Goal: Task Accomplishment & Management: Use online tool/utility

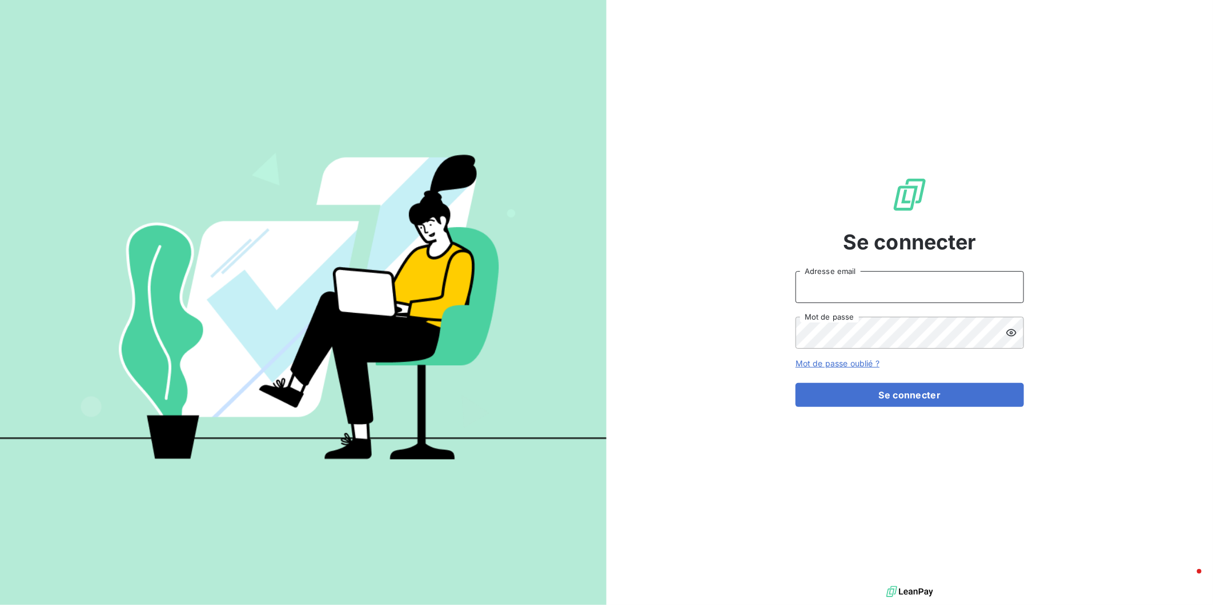
type input "[PERSON_NAME][EMAIL_ADDRESS][DOMAIN_NAME]"
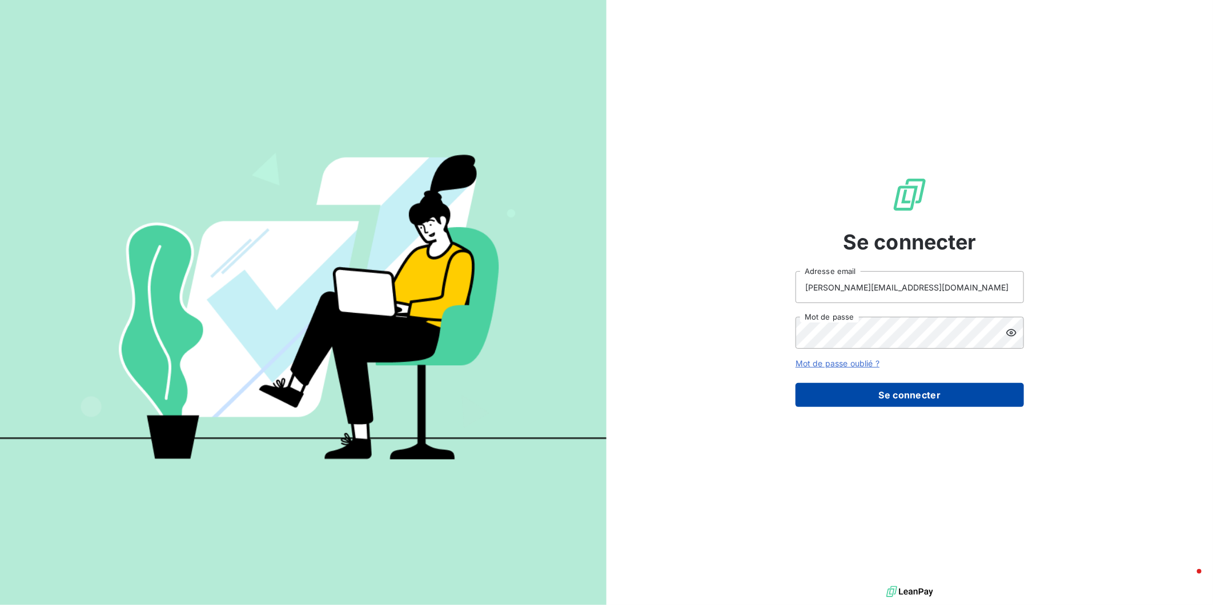
click at [881, 391] on button "Se connecter" at bounding box center [910, 395] width 228 height 24
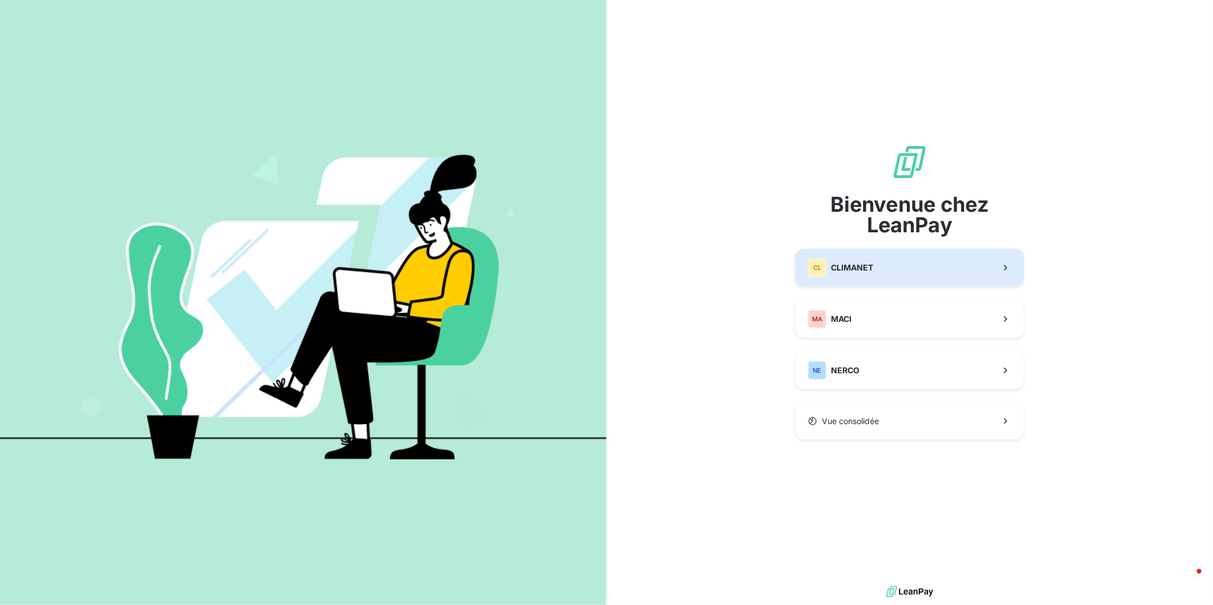
click at [822, 272] on div "CL CLIMANET" at bounding box center [840, 268] width 65 height 18
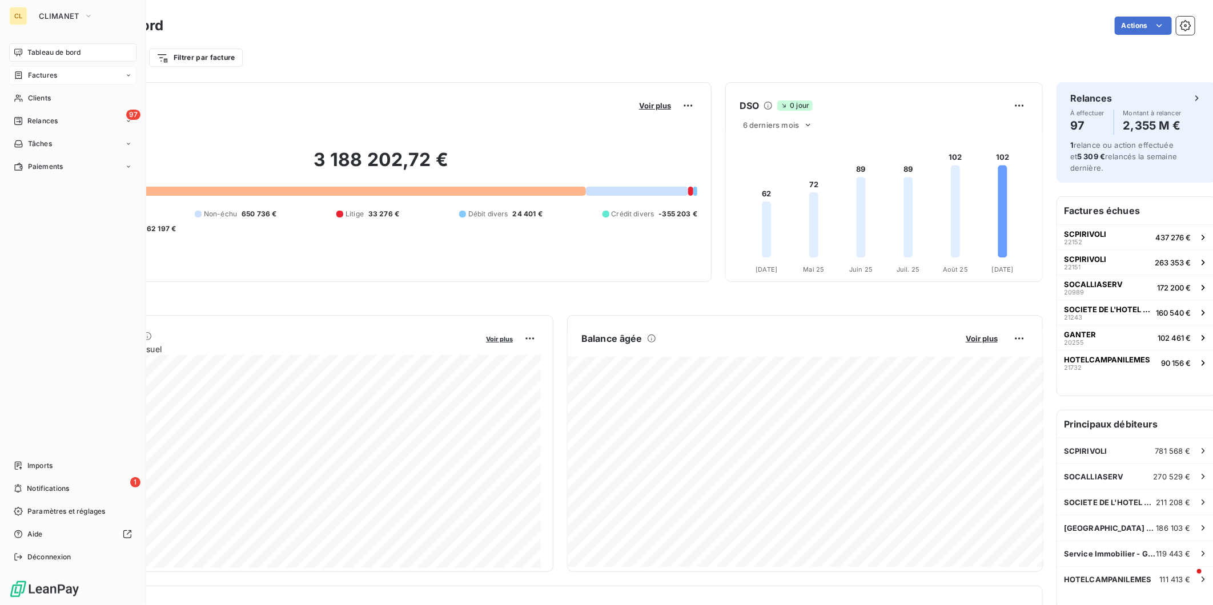
click at [33, 70] on span "Factures" at bounding box center [42, 75] width 29 height 10
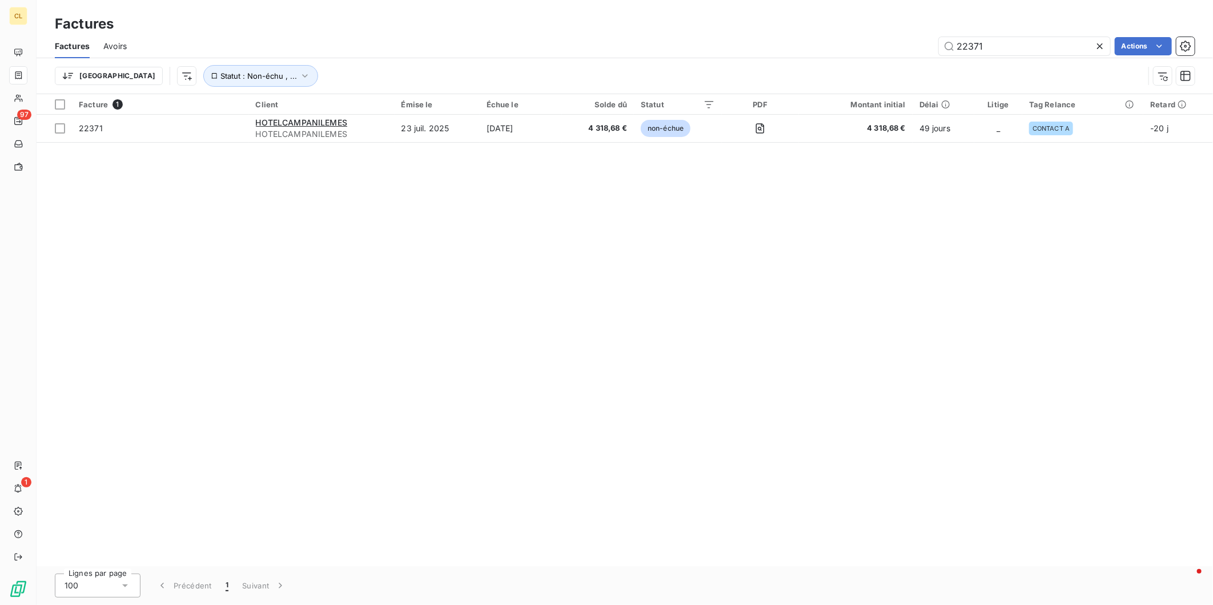
drag, startPoint x: 1008, startPoint y: 32, endPoint x: 917, endPoint y: 31, distance: 91.4
click at [917, 37] on div "22371 Actions" at bounding box center [668, 46] width 1054 height 18
drag, startPoint x: 992, startPoint y: 39, endPoint x: 946, endPoint y: 37, distance: 45.7
click at [946, 37] on div "21627 Actions" at bounding box center [668, 46] width 1054 height 18
click at [1024, 37] on input "21372" at bounding box center [1024, 46] width 171 height 18
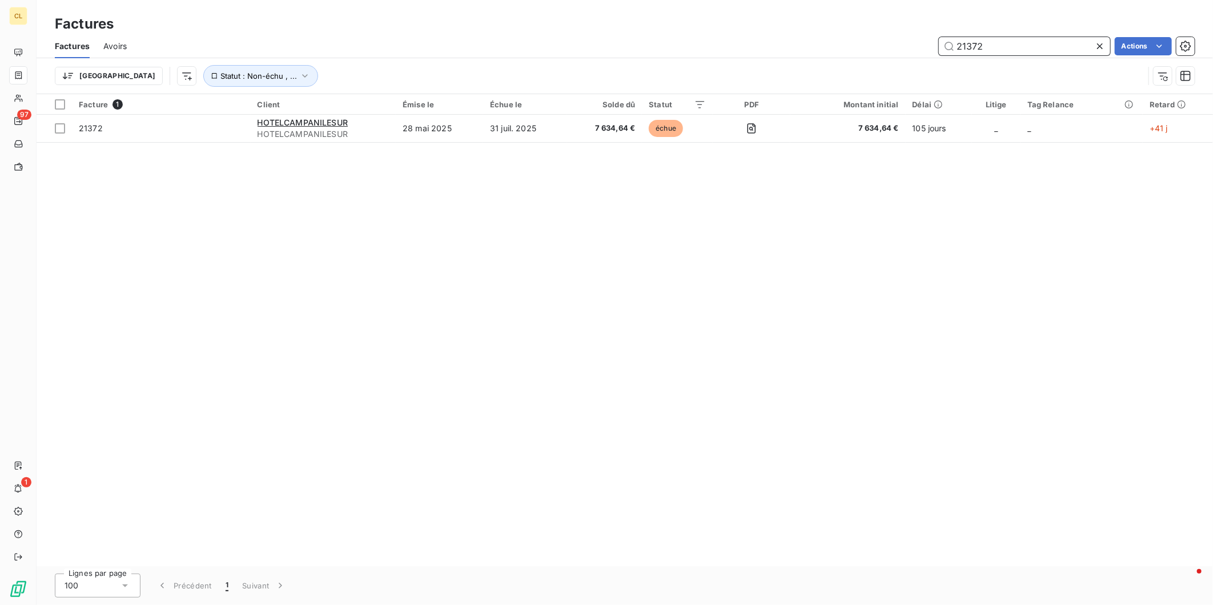
click at [1013, 37] on input "21372" at bounding box center [1024, 46] width 171 height 18
drag, startPoint x: 996, startPoint y: 35, endPoint x: 915, endPoint y: 36, distance: 81.1
click at [915, 37] on div "21372 Actions" at bounding box center [668, 46] width 1054 height 18
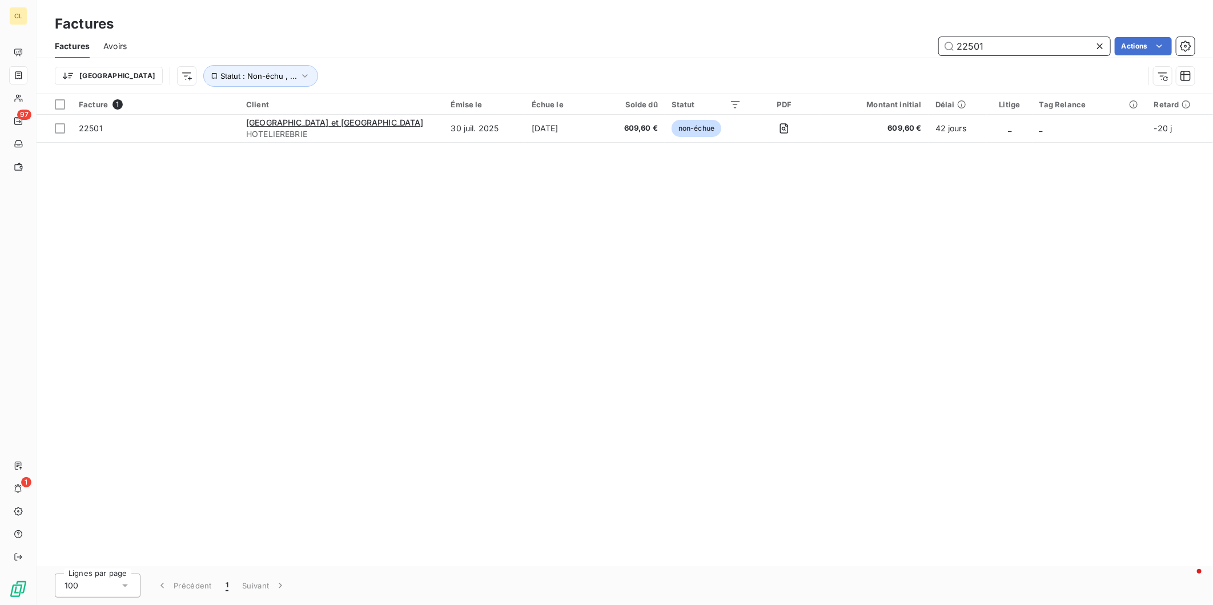
drag, startPoint x: 1012, startPoint y: 38, endPoint x: 924, endPoint y: 38, distance: 88.5
click at [924, 38] on div "22501 Actions" at bounding box center [668, 46] width 1054 height 18
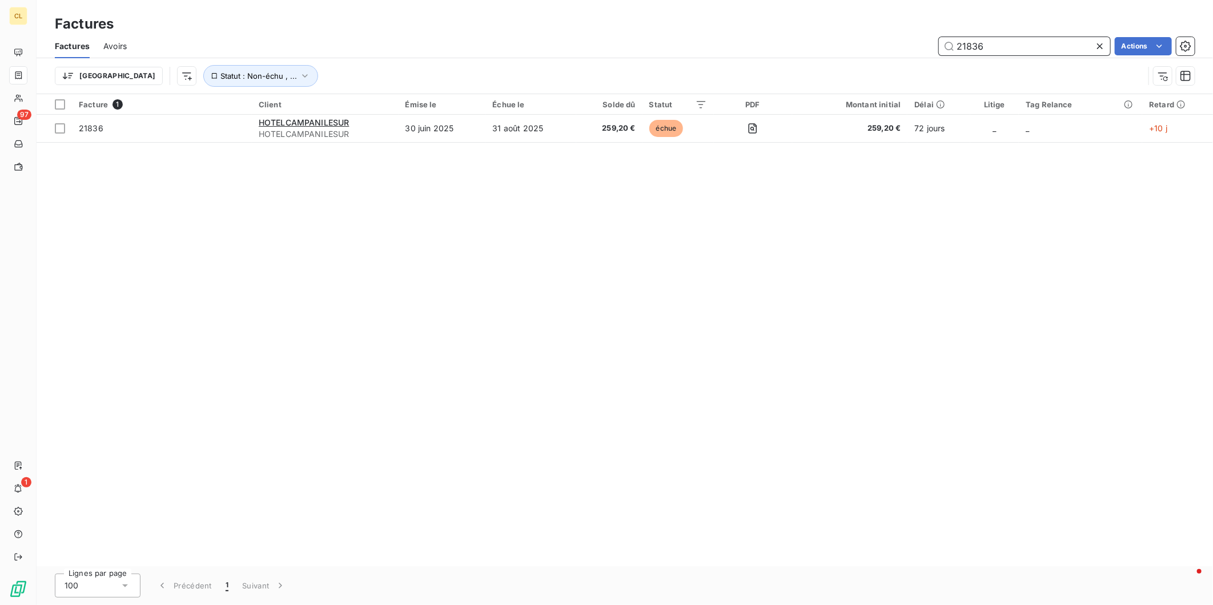
drag, startPoint x: 995, startPoint y: 35, endPoint x: 894, endPoint y: 35, distance: 101.1
click at [894, 37] on div "21836 Actions" at bounding box center [668, 46] width 1054 height 18
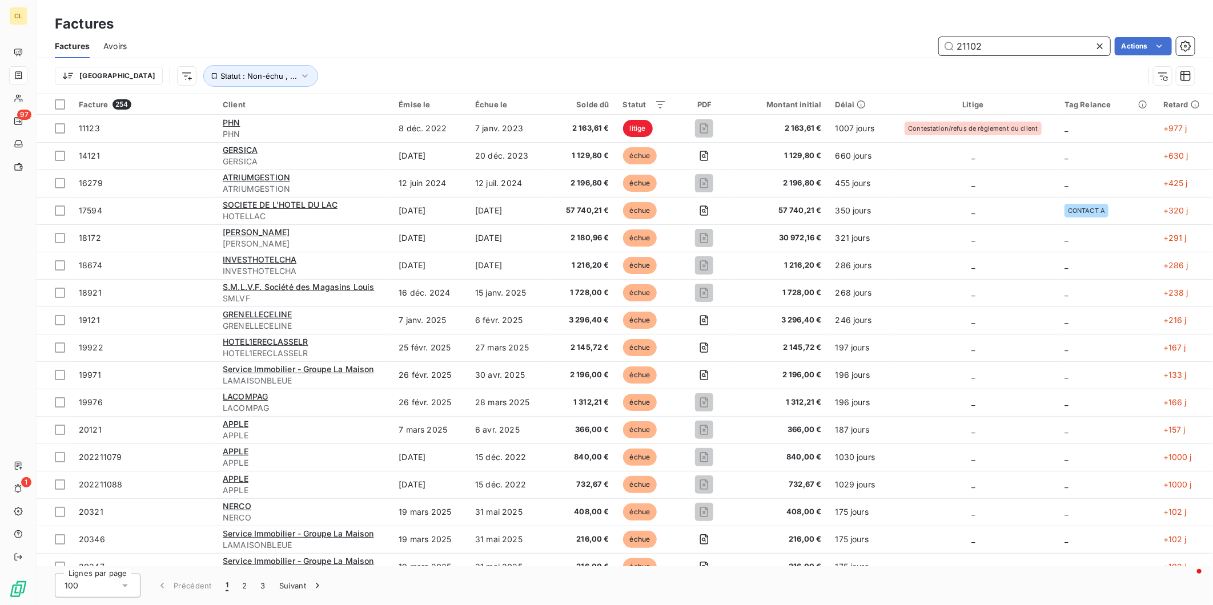
type input "21102"
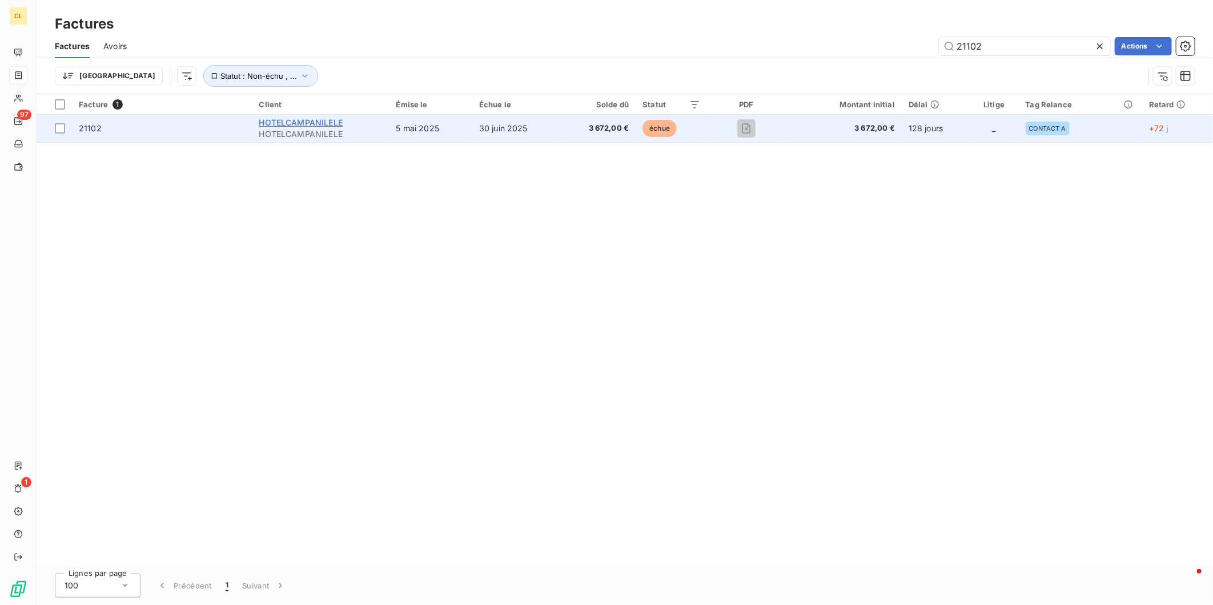
click at [303, 118] on span "HOTELCAMPANILELE" at bounding box center [300, 123] width 83 height 10
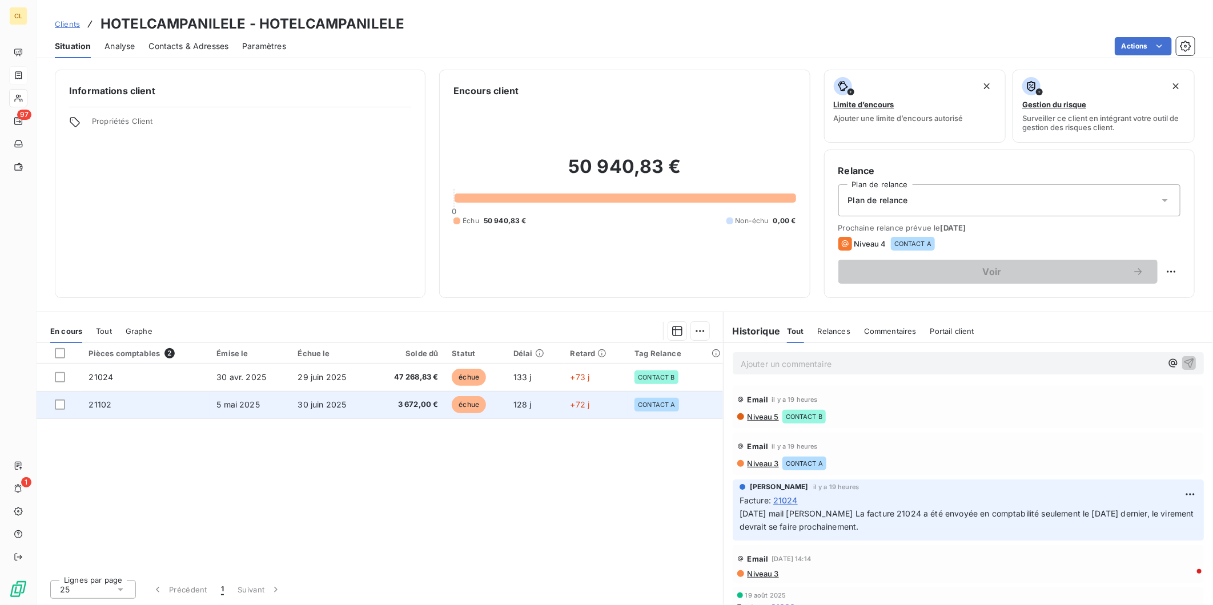
click at [248, 391] on td "5 mai 2025" at bounding box center [250, 404] width 81 height 27
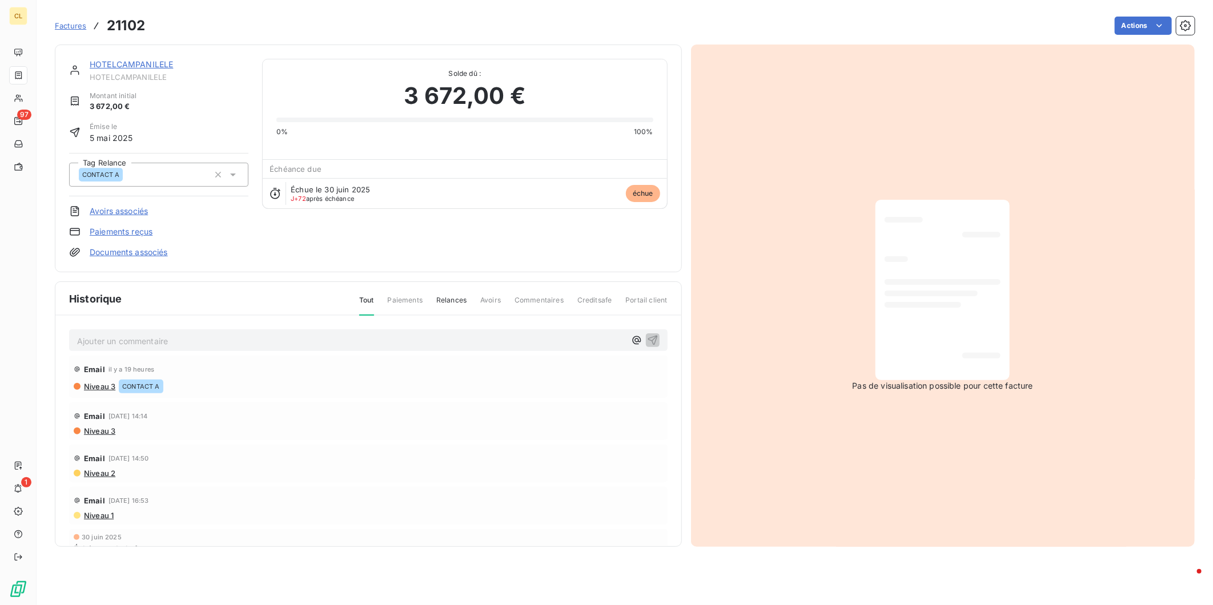
click at [94, 59] on link "HOTELCAMPANILELE" at bounding box center [131, 64] width 83 height 10
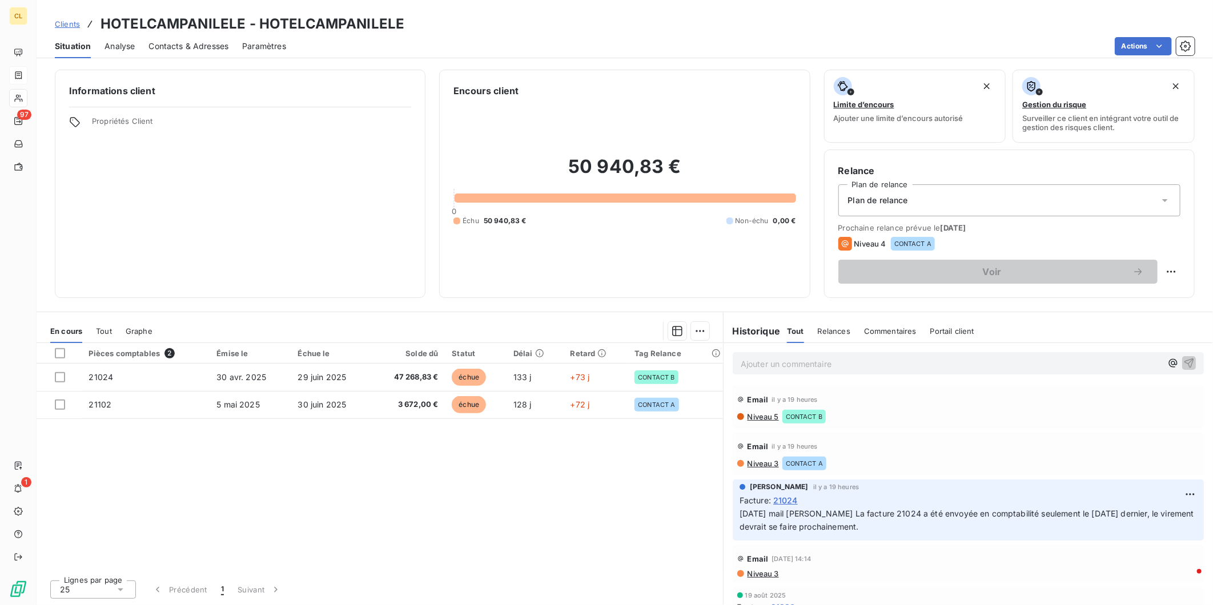
click at [188, 41] on span "Contacts & Adresses" at bounding box center [188, 46] width 80 height 11
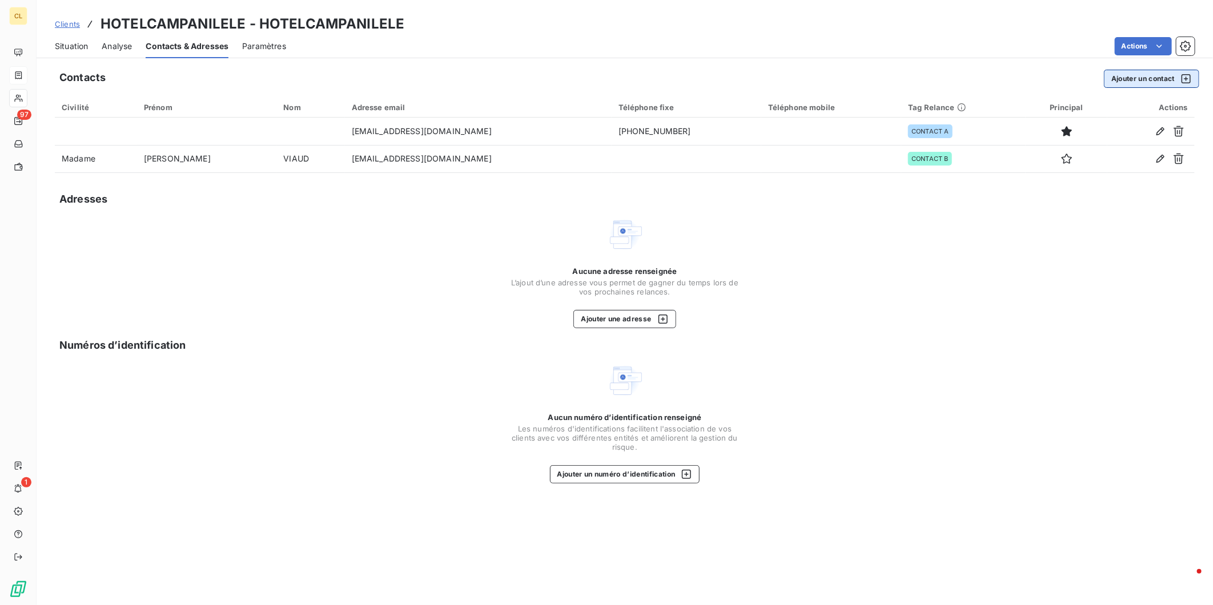
click at [1153, 70] on button "Ajouter un contact" at bounding box center [1151, 79] width 95 height 18
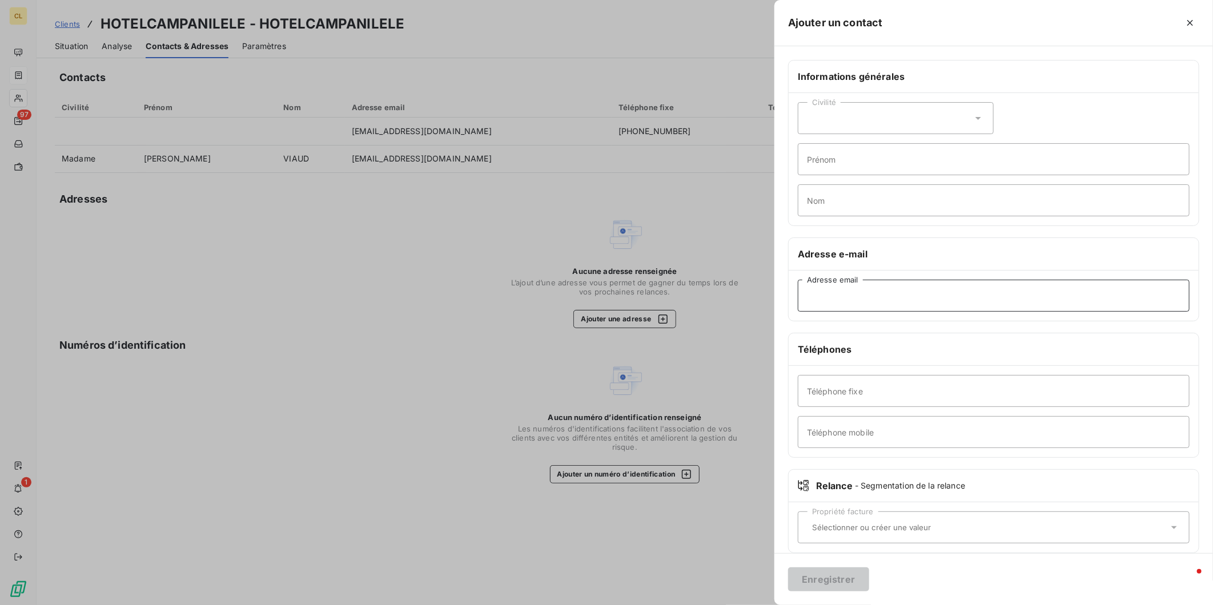
click at [967, 280] on input "Adresse email" at bounding box center [994, 296] width 392 height 32
paste input "[EMAIL_ADDRESS][DOMAIN_NAME]"
click at [1017, 280] on input "[EMAIL_ADDRESS][DOMAIN_NAME]" at bounding box center [994, 296] width 392 height 32
type input "[EMAIL_ADDRESS][DOMAIN_NAME]"
click at [869, 579] on button "Enregistrer" at bounding box center [828, 580] width 81 height 24
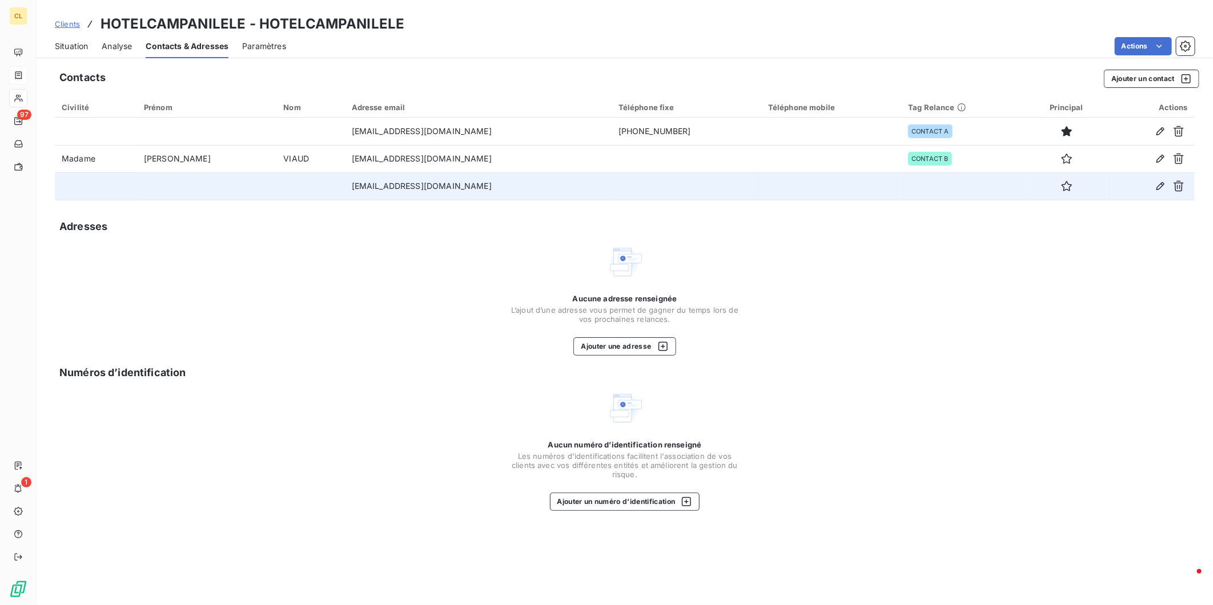
click at [948, 172] on td at bounding box center [963, 185] width 125 height 27
click at [1165, 180] on icon "button" at bounding box center [1160, 185] width 11 height 11
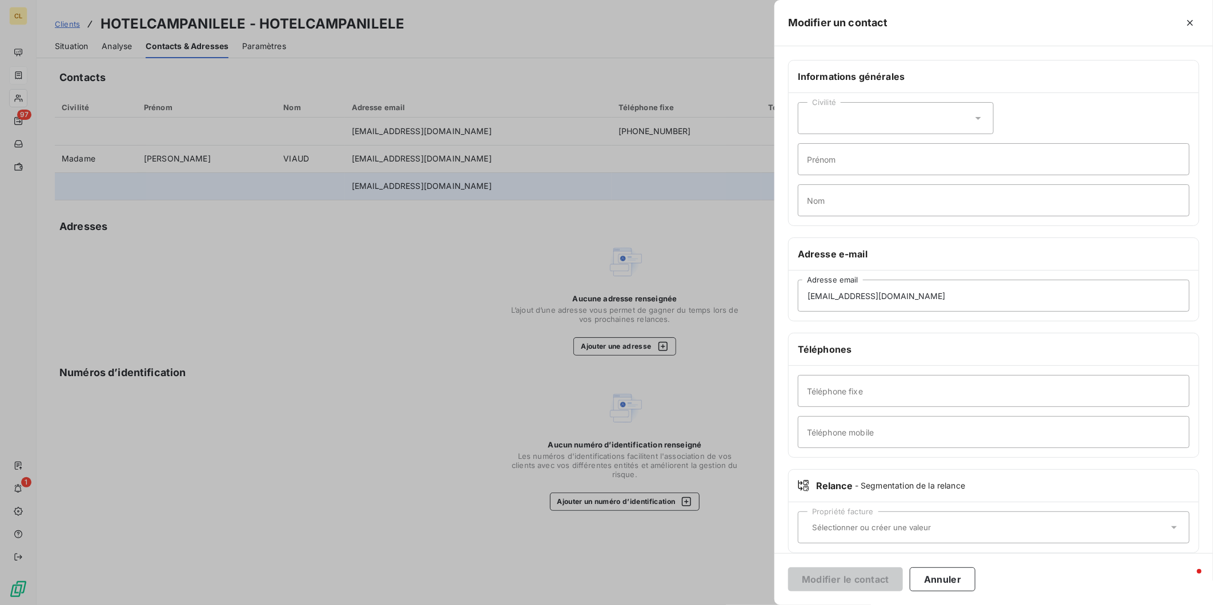
click at [1177, 527] on icon at bounding box center [1174, 528] width 6 height 3
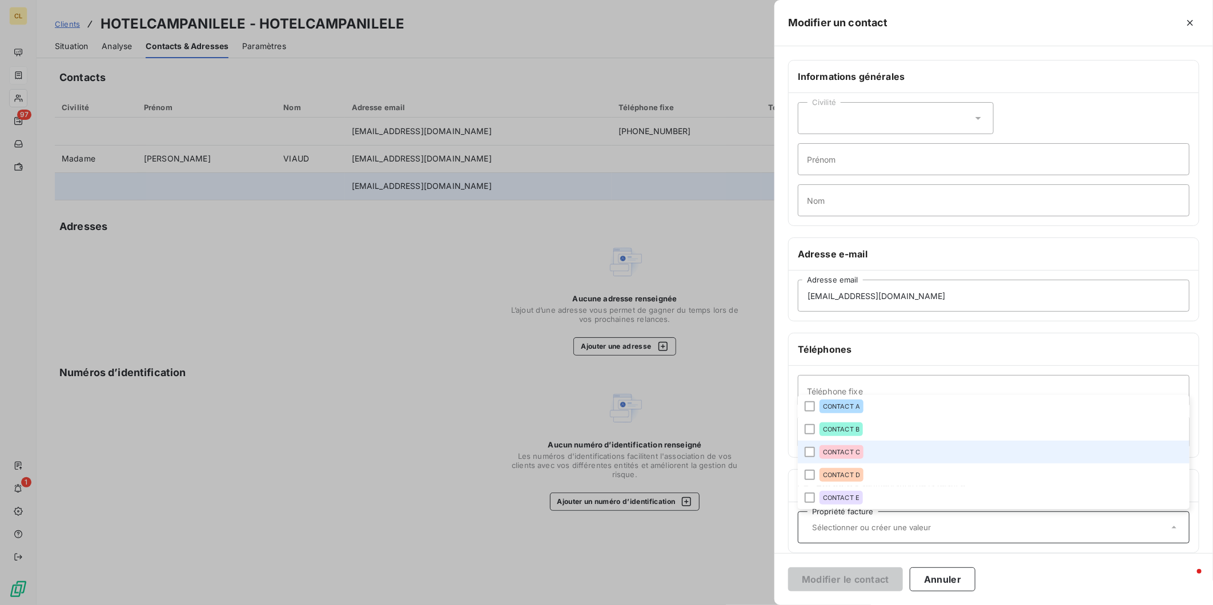
click at [860, 449] on span "CONTACT C" at bounding box center [841, 452] width 37 height 7
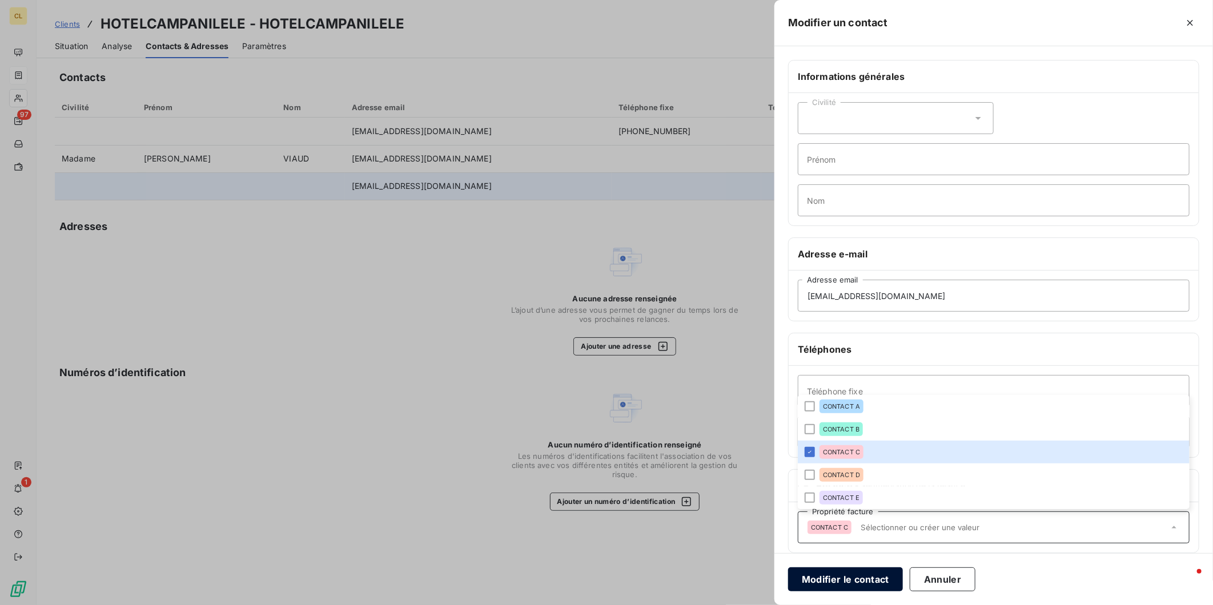
click at [903, 577] on button "Modifier le contact" at bounding box center [845, 580] width 115 height 24
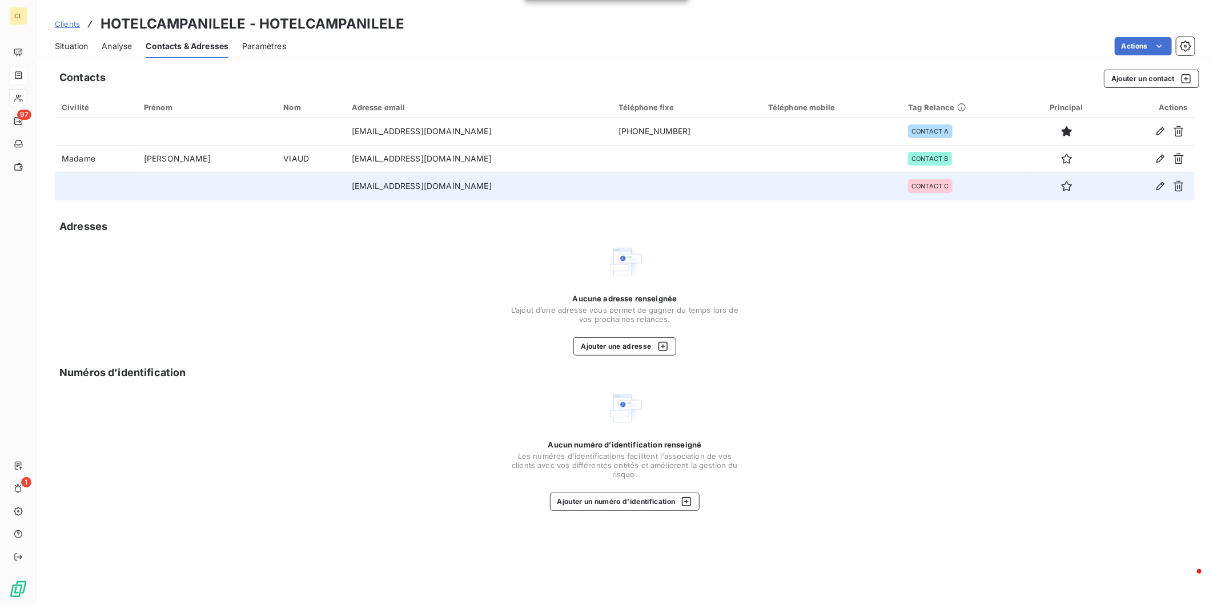
click at [55, 41] on span "Situation" at bounding box center [71, 46] width 33 height 11
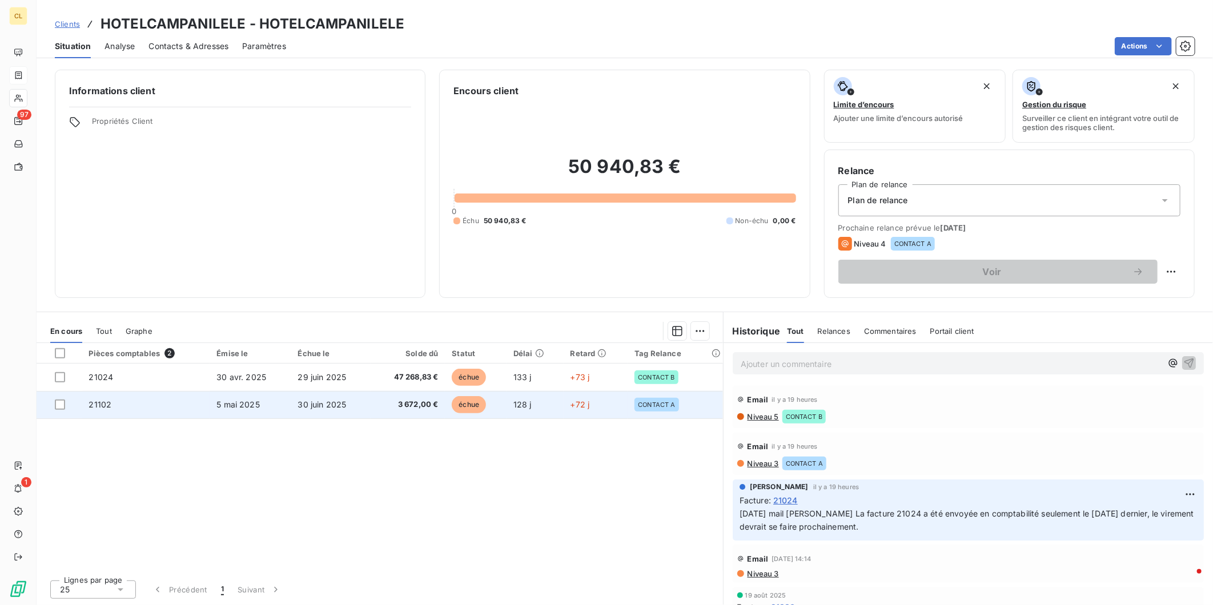
click at [100, 391] on td "21102" at bounding box center [146, 404] width 128 height 27
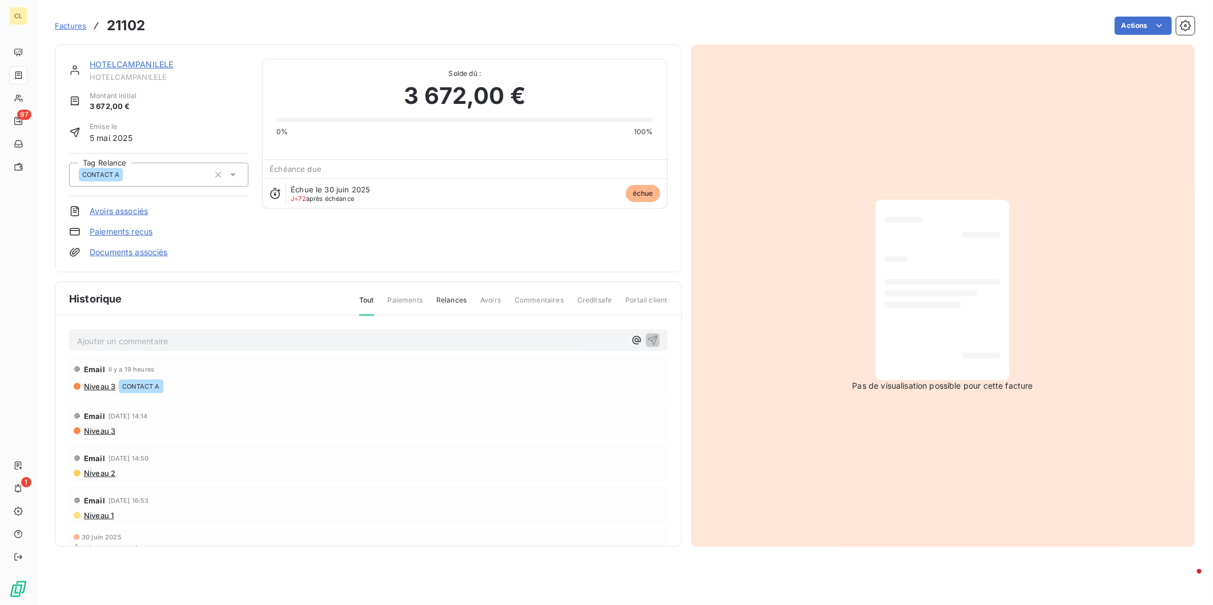
click at [227, 169] on icon at bounding box center [232, 174] width 11 height 11
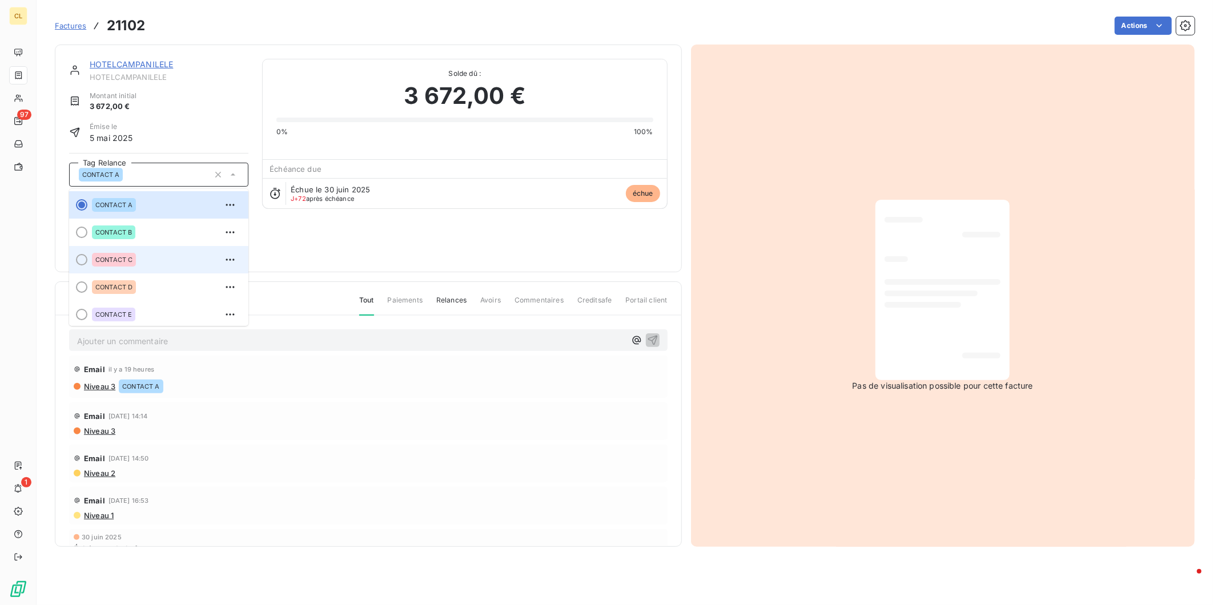
click at [95, 256] on span "CONTACT C" at bounding box center [113, 259] width 37 height 7
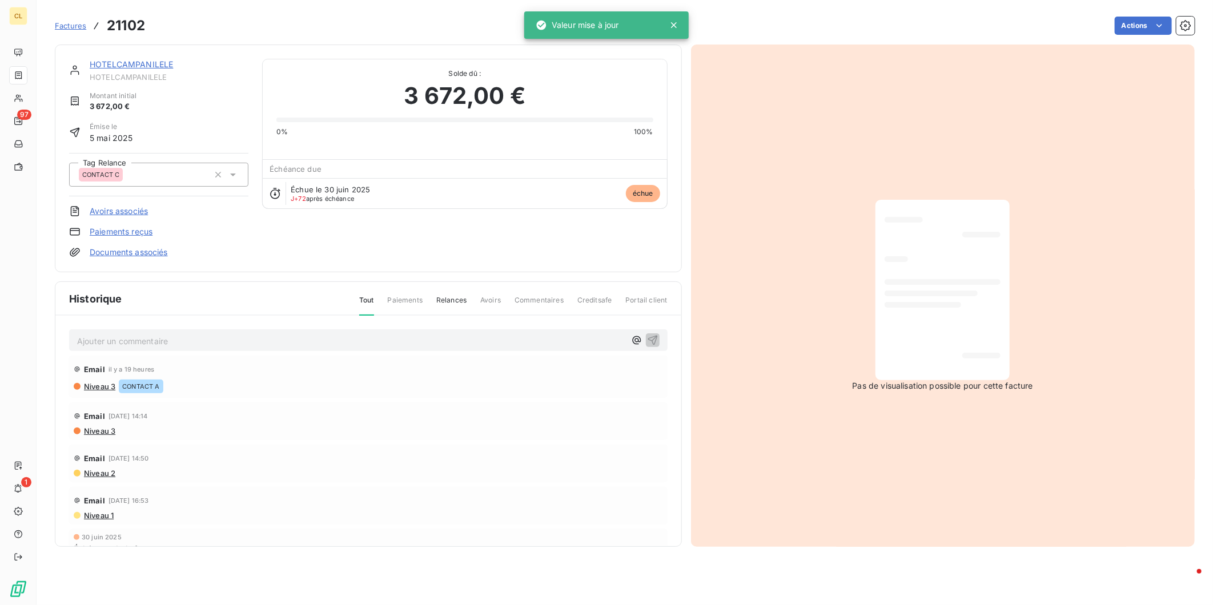
click at [133, 59] on link "HOTELCAMPANILELE" at bounding box center [131, 64] width 83 height 10
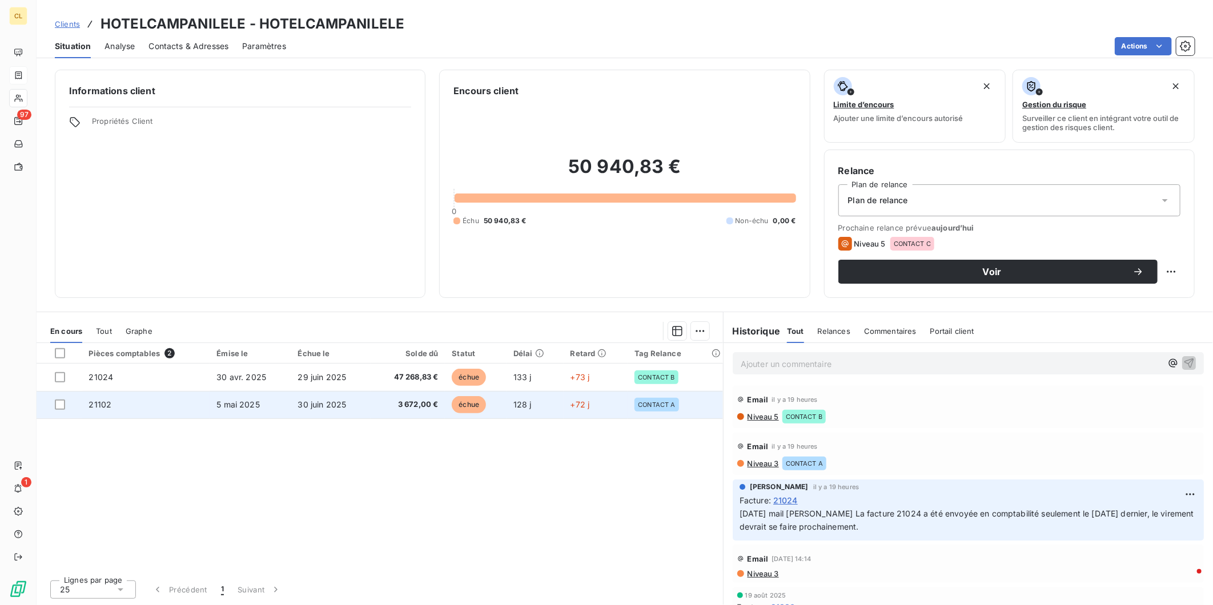
click at [401, 399] on span "3 672,00 €" at bounding box center [408, 404] width 61 height 11
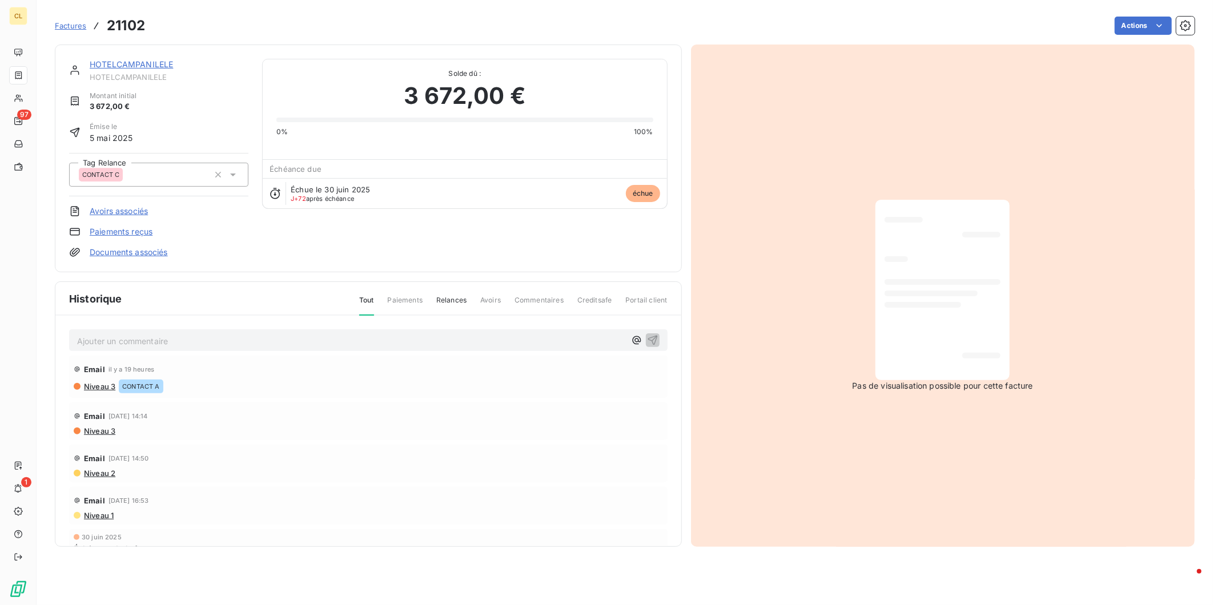
click at [118, 59] on link "HOTELCAMPANILELE" at bounding box center [131, 64] width 83 height 10
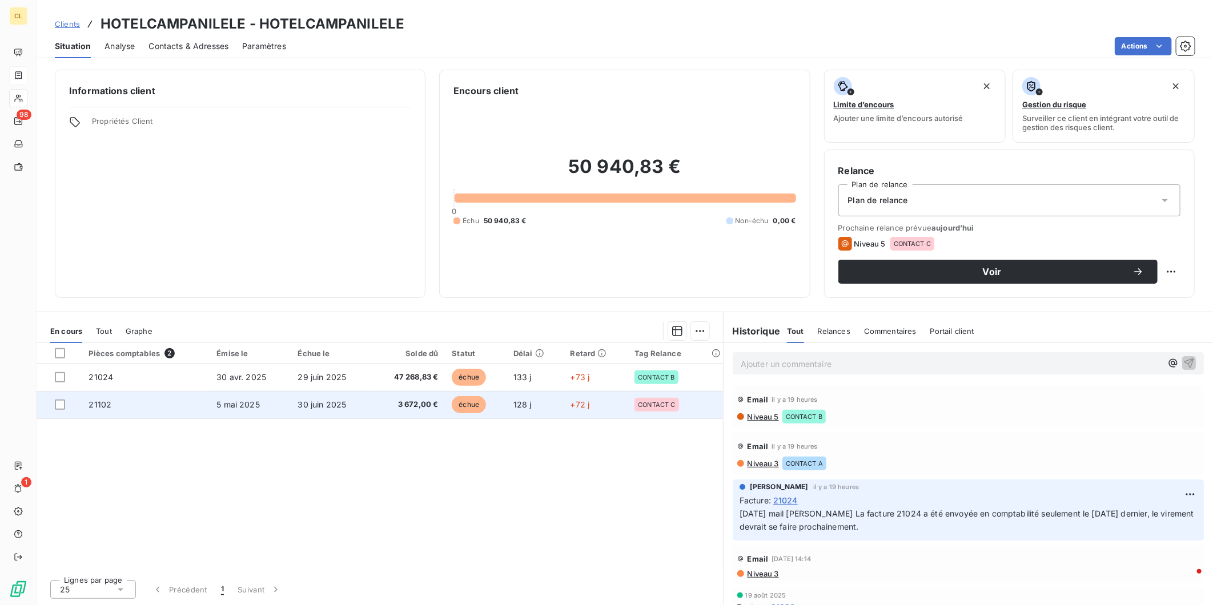
click at [619, 391] on td "+72 j" at bounding box center [596, 404] width 65 height 27
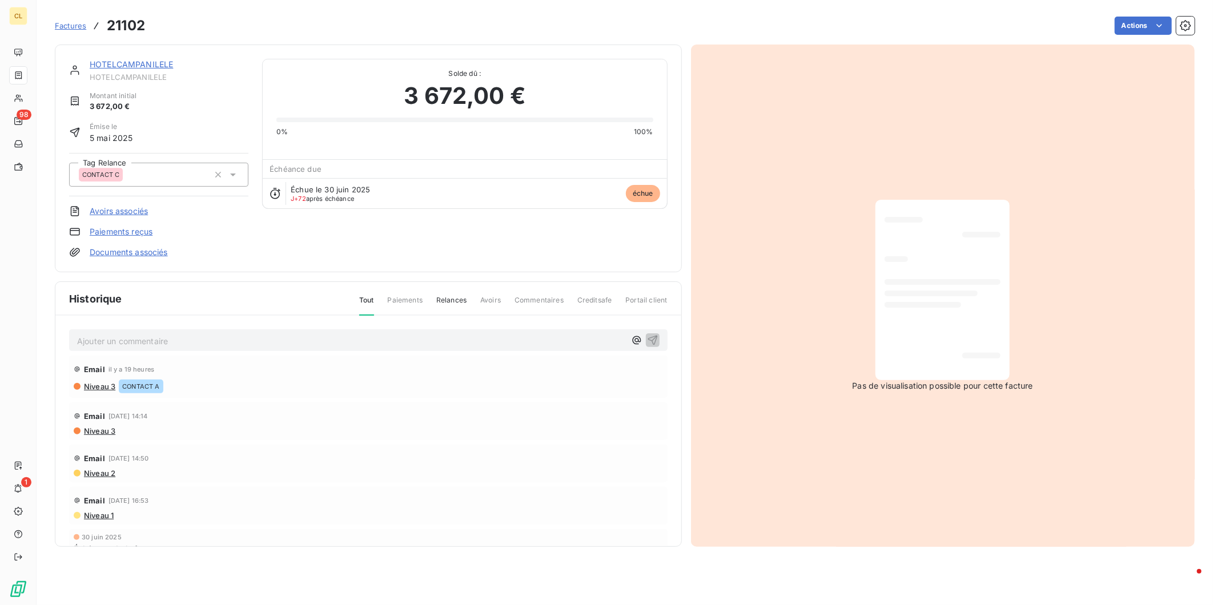
click at [131, 59] on link "HOTELCAMPANILELE" at bounding box center [131, 64] width 83 height 10
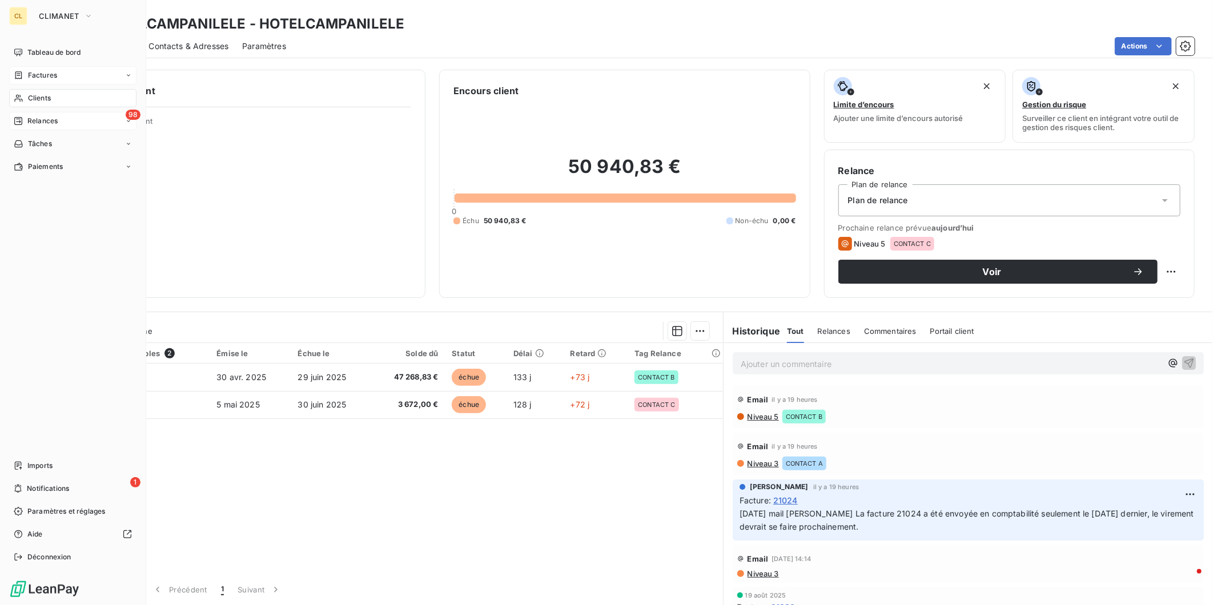
click at [38, 116] on span "Relances" at bounding box center [42, 121] width 30 height 10
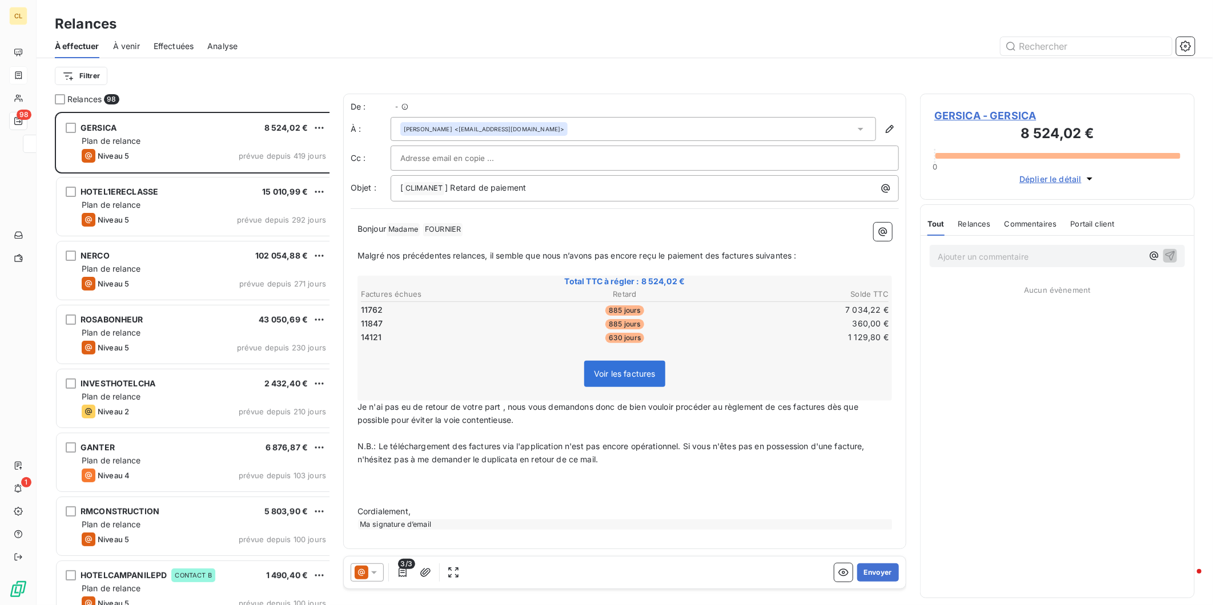
scroll to position [499, 272]
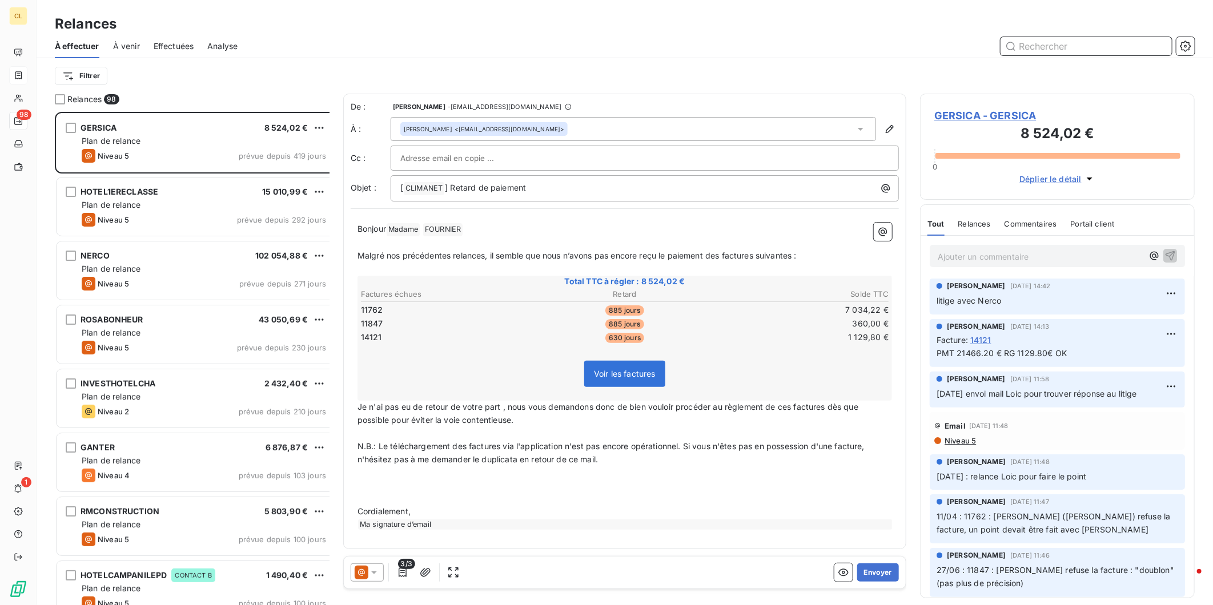
click at [1069, 37] on input "text" at bounding box center [1086, 46] width 171 height 18
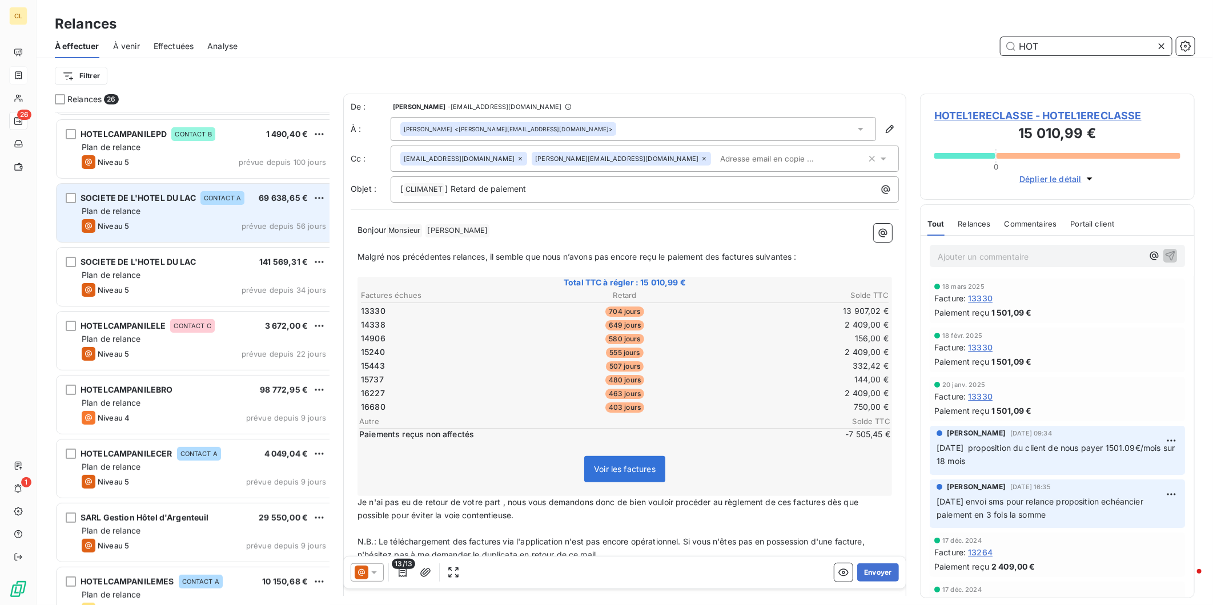
scroll to position [127, 0]
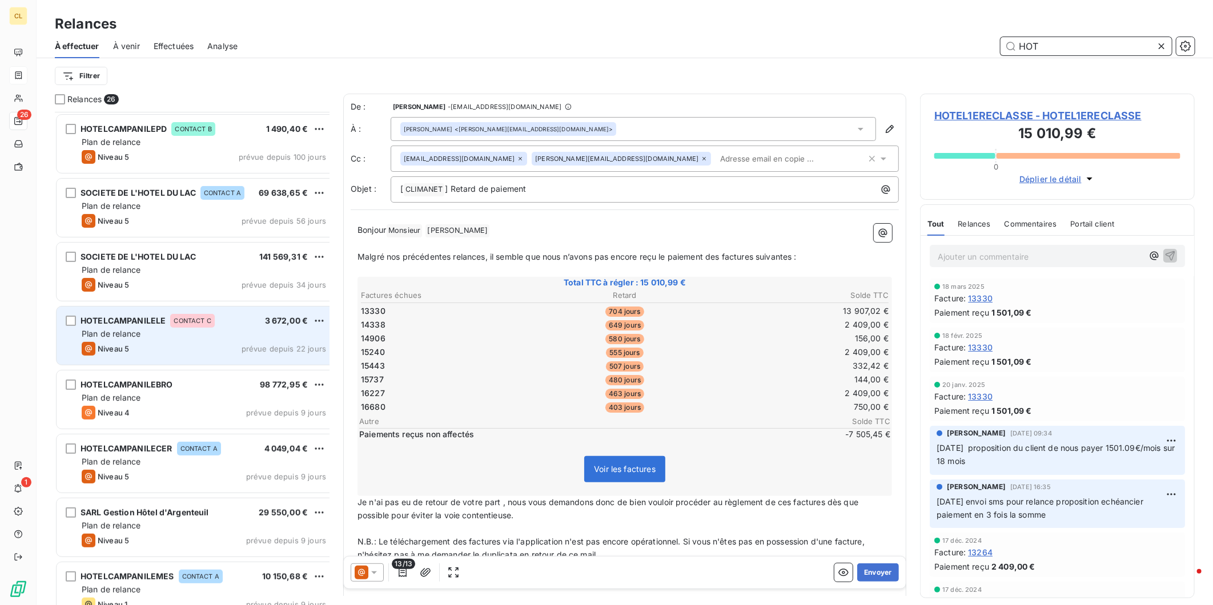
type input "HOT"
click at [232, 328] on div "Plan de relance" at bounding box center [204, 333] width 244 height 11
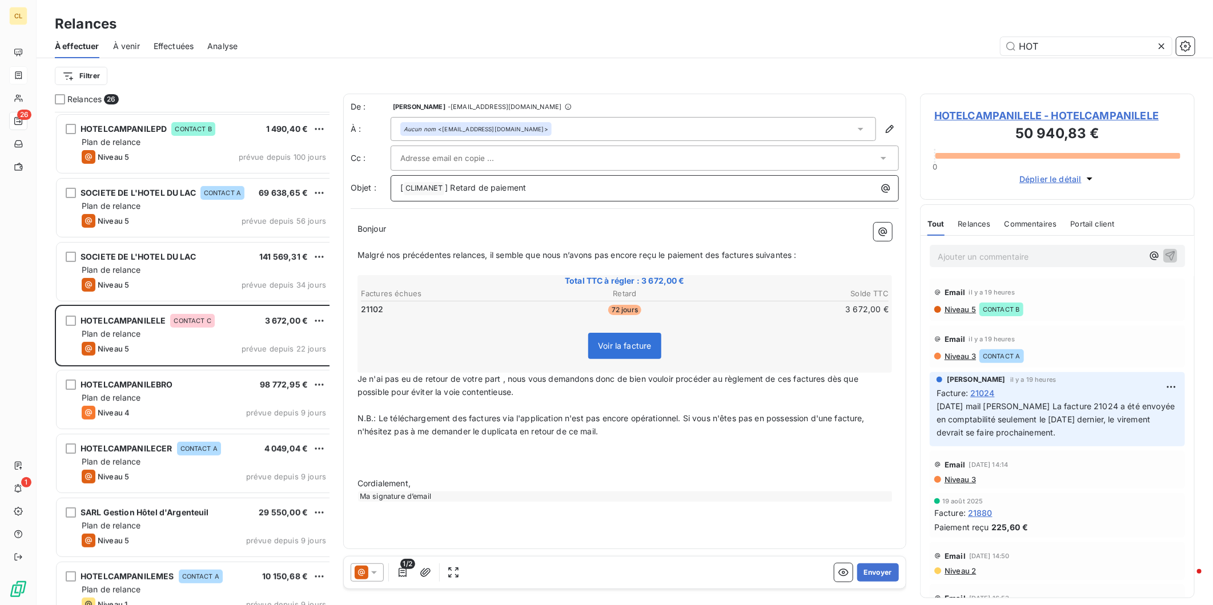
click at [551, 182] on p "[ CLIMANET ﻿ ] Retard de paiement" at bounding box center [647, 189] width 495 height 14
click at [636, 250] on span "Malgré nos précédentes relances, il semble que nous n’avons pas encore reçu le …" at bounding box center [577, 255] width 439 height 10
click at [362, 564] on div at bounding box center [367, 573] width 33 height 18
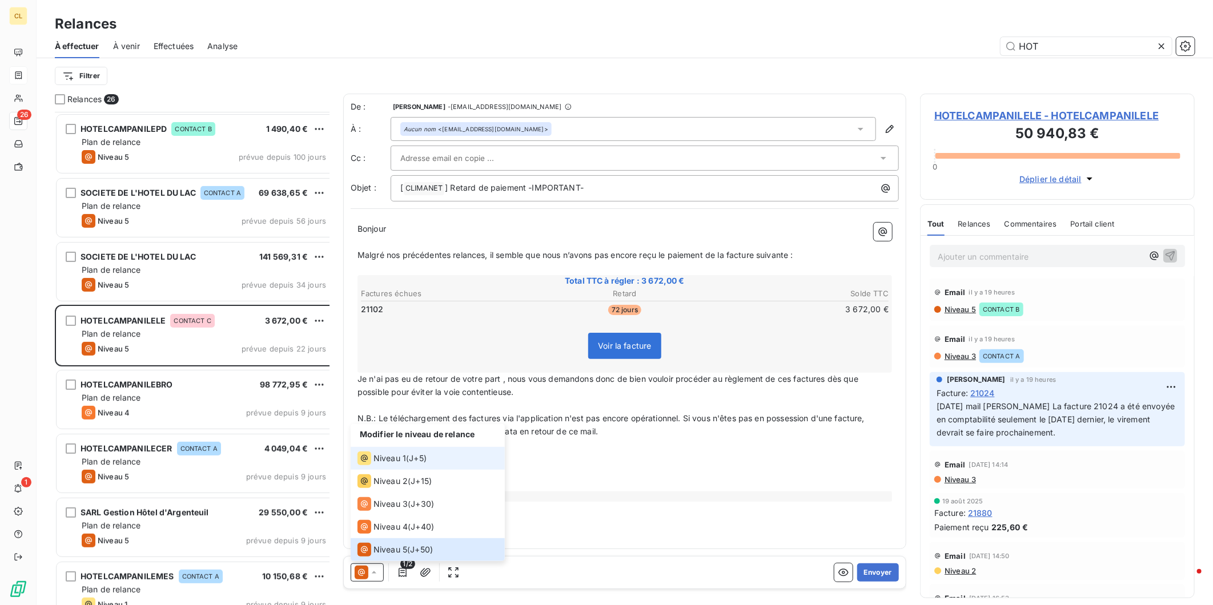
click at [374, 464] on span "Niveau 1" at bounding box center [390, 458] width 33 height 11
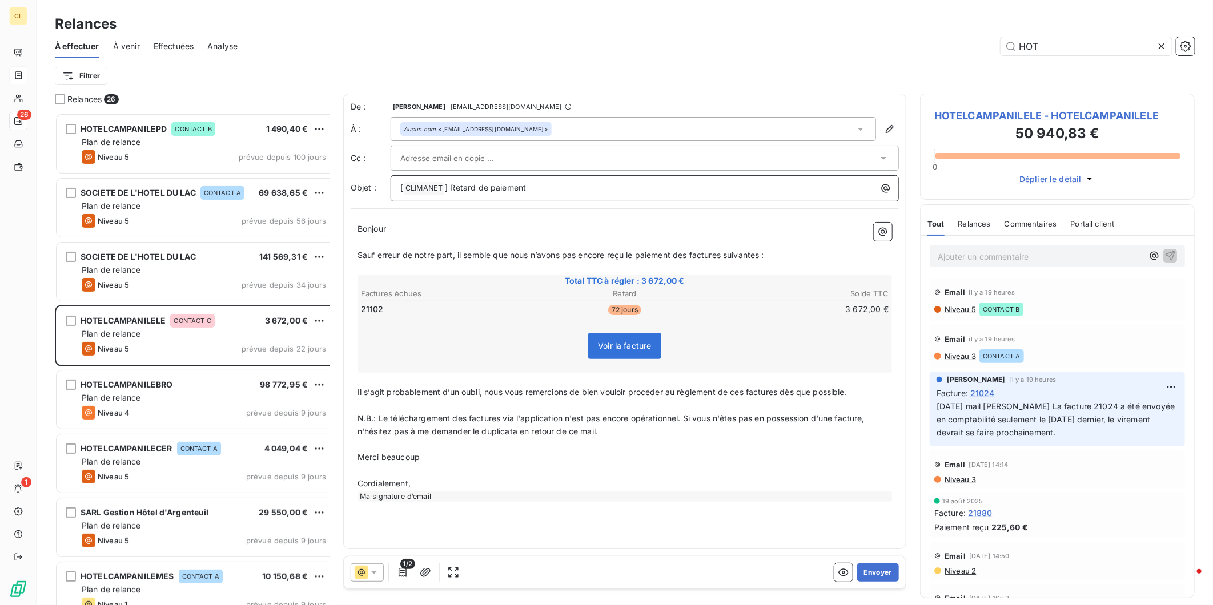
click at [528, 182] on p "[ CLIMANET ﻿ ] Retard de paiement" at bounding box center [647, 189] width 495 height 14
click at [604, 250] on span "Sauf erreur de notre part, il semble que nous n’avons pas encore reçu le paieme…" at bounding box center [561, 255] width 407 height 10
click at [625, 387] on span "Il s’agit probablement d’un oubli, nous vous remercions de bien vouloir procéde…" at bounding box center [602, 392] width 489 height 10
click at [880, 564] on button "Envoyer" at bounding box center [878, 573] width 42 height 18
